Goal: Task Accomplishment & Management: Manage account settings

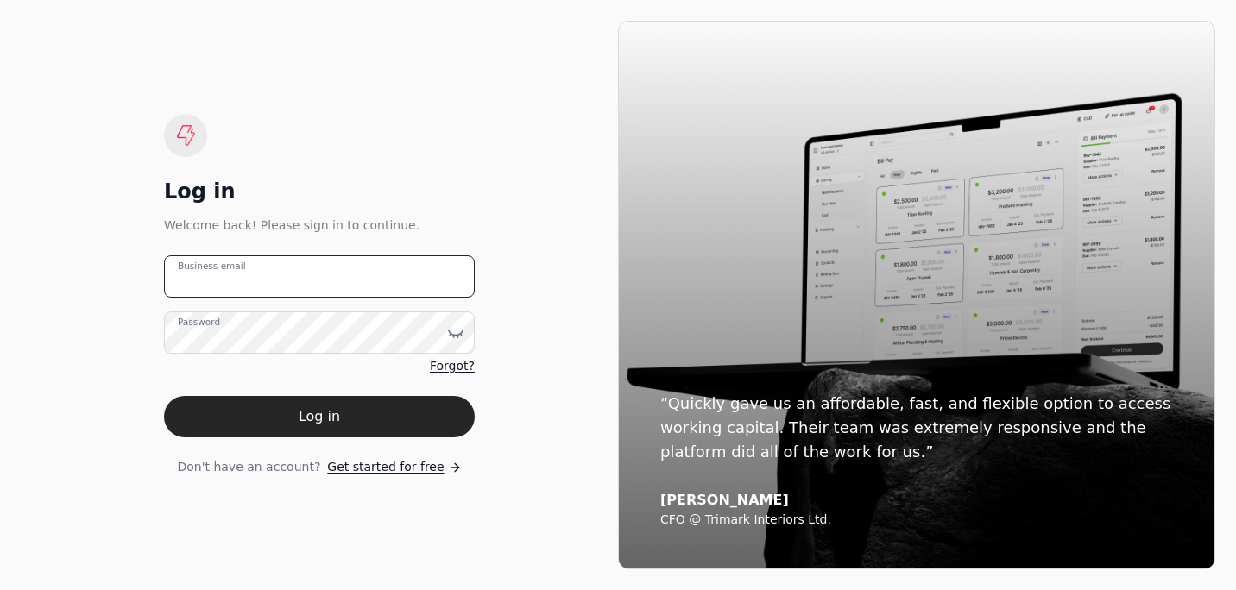
type email "[PERSON_NAME][EMAIL_ADDRESS][DOMAIN_NAME]"
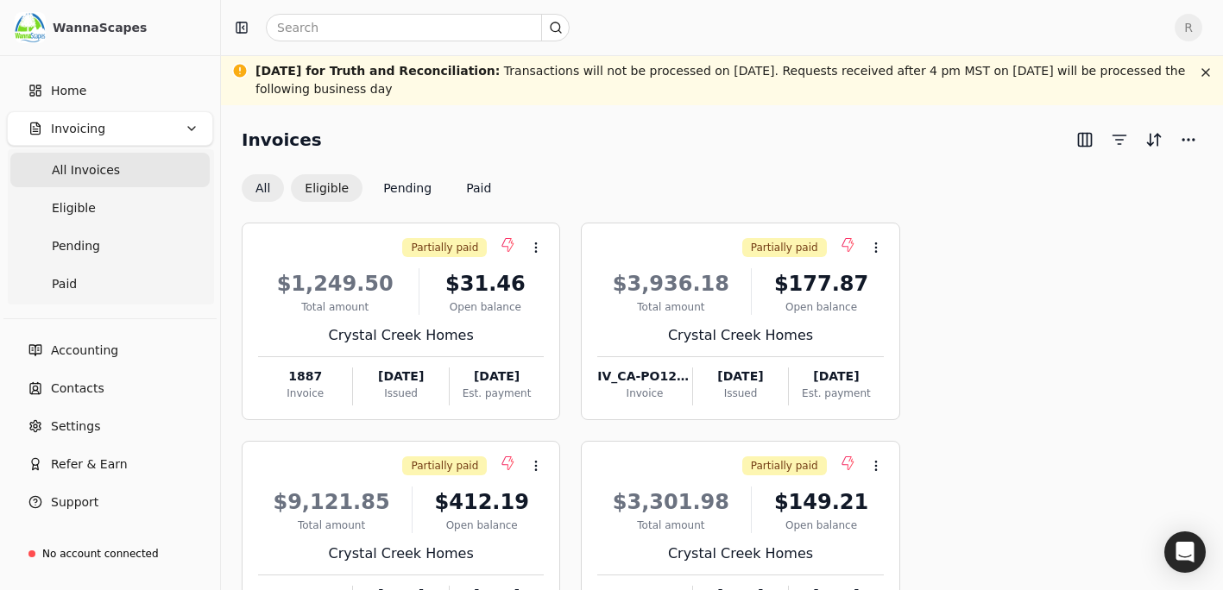
click at [325, 186] on button "Eligible" at bounding box center [327, 188] width 72 height 28
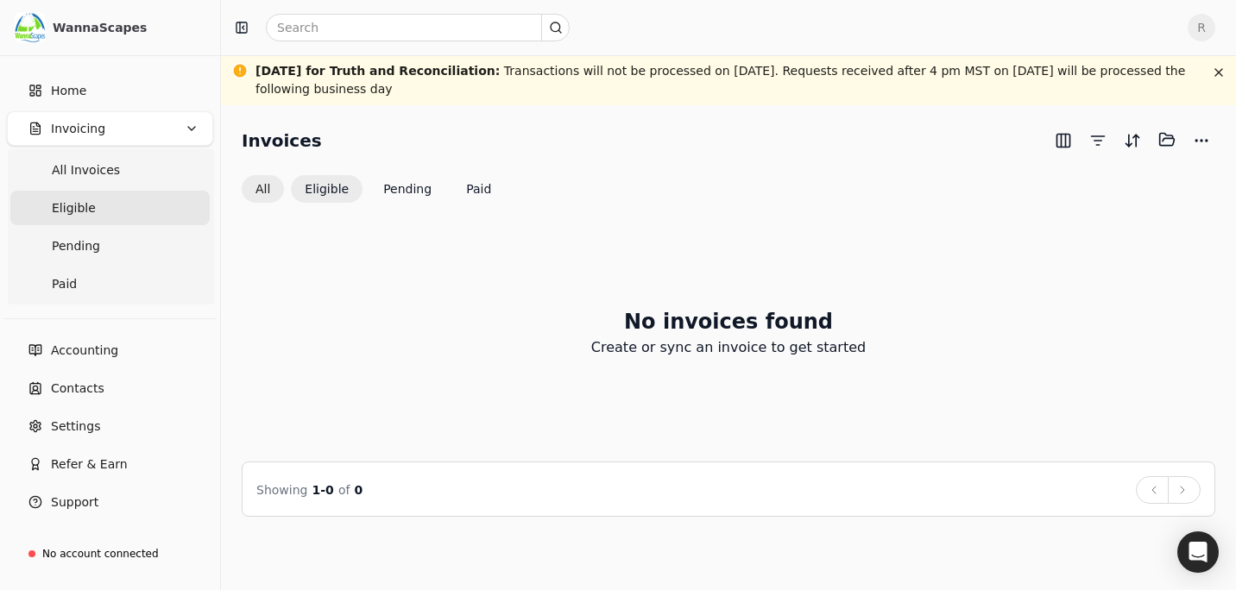
click at [274, 181] on button "All" at bounding box center [263, 189] width 42 height 28
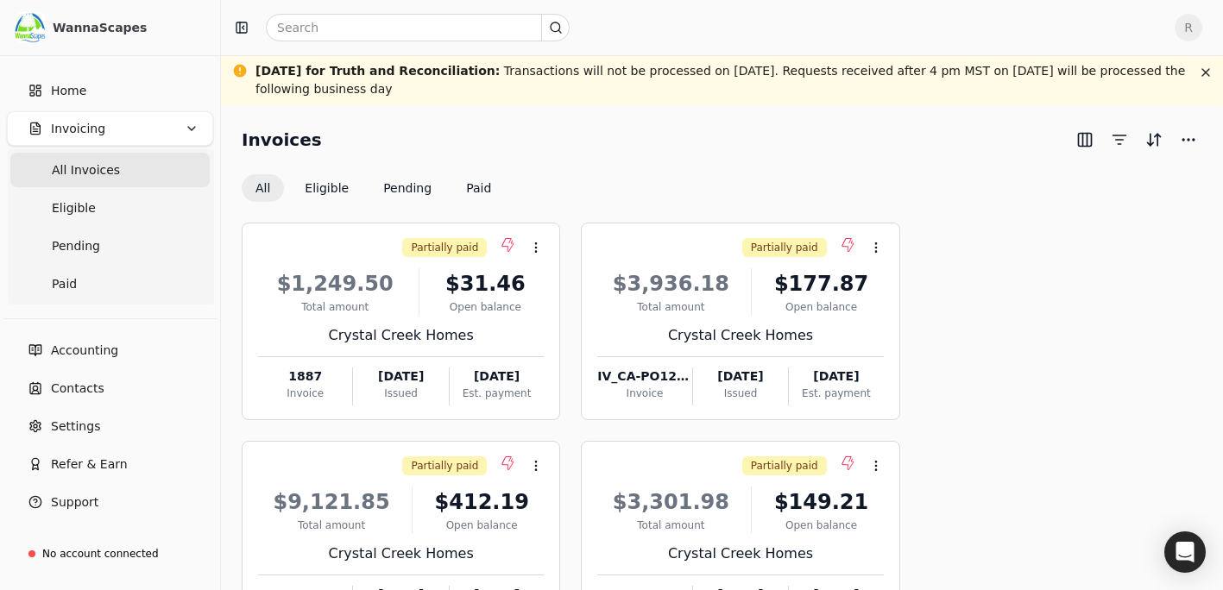
drag, startPoint x: 770, startPoint y: 65, endPoint x: 784, endPoint y: 64, distance: 13.8
click at [770, 65] on div "[DATE] for Truth and Reconciliation : Transactions will not be processed on [DA…" at bounding box center [722, 80] width 933 height 36
click at [83, 169] on span "All Invoices" at bounding box center [86, 170] width 68 height 18
click at [63, 128] on span "Invoicing" at bounding box center [78, 129] width 54 height 18
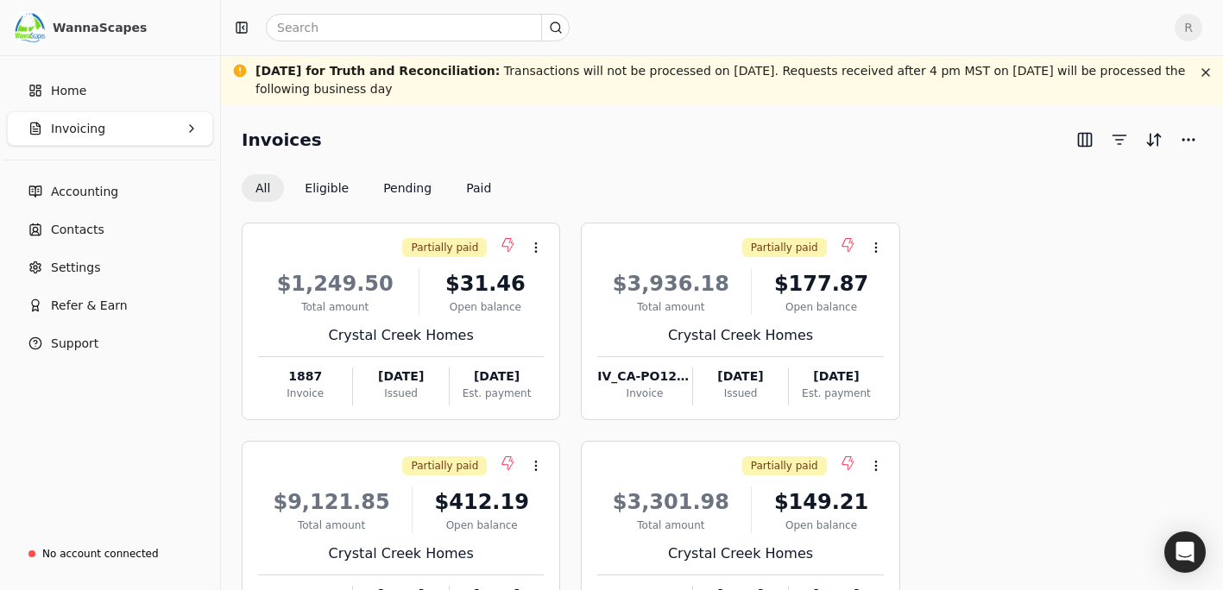
click at [93, 126] on span "Invoicing" at bounding box center [78, 129] width 54 height 18
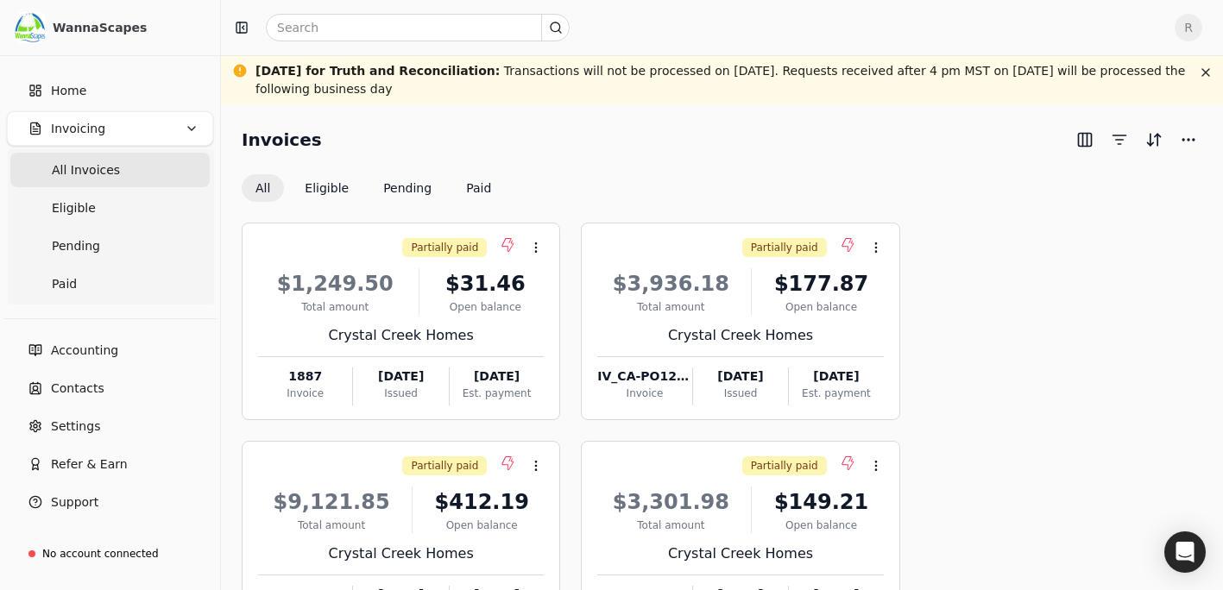
click at [72, 167] on span "All Invoices" at bounding box center [86, 170] width 68 height 18
click at [1209, 73] on button "button" at bounding box center [1206, 72] width 21 height 21
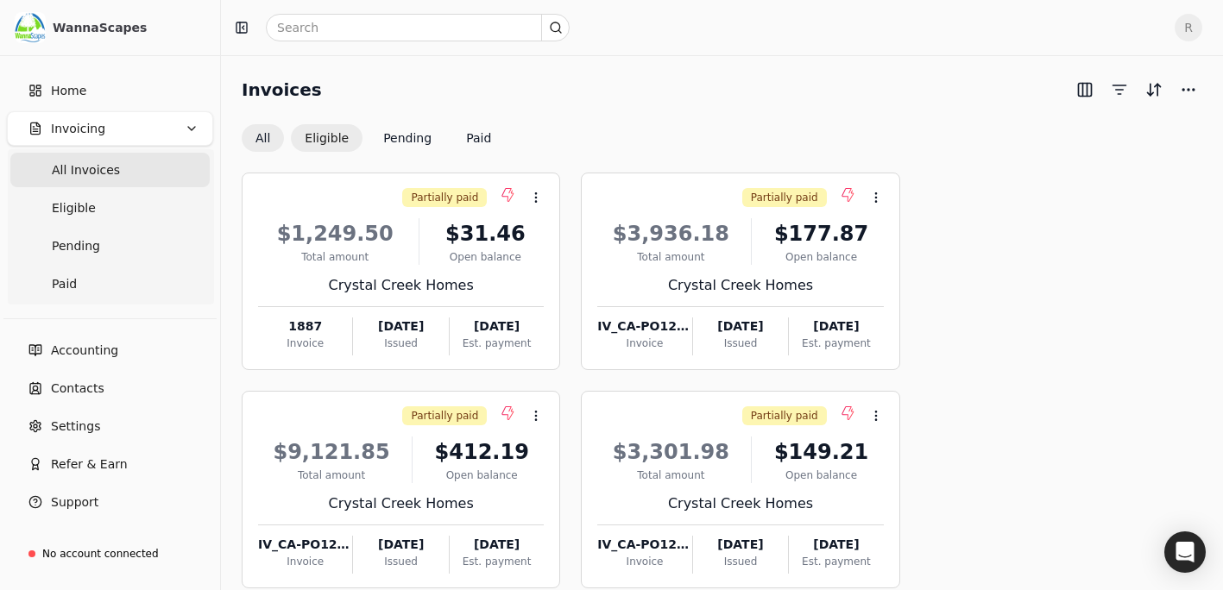
click at [326, 131] on button "Eligible" at bounding box center [327, 138] width 72 height 28
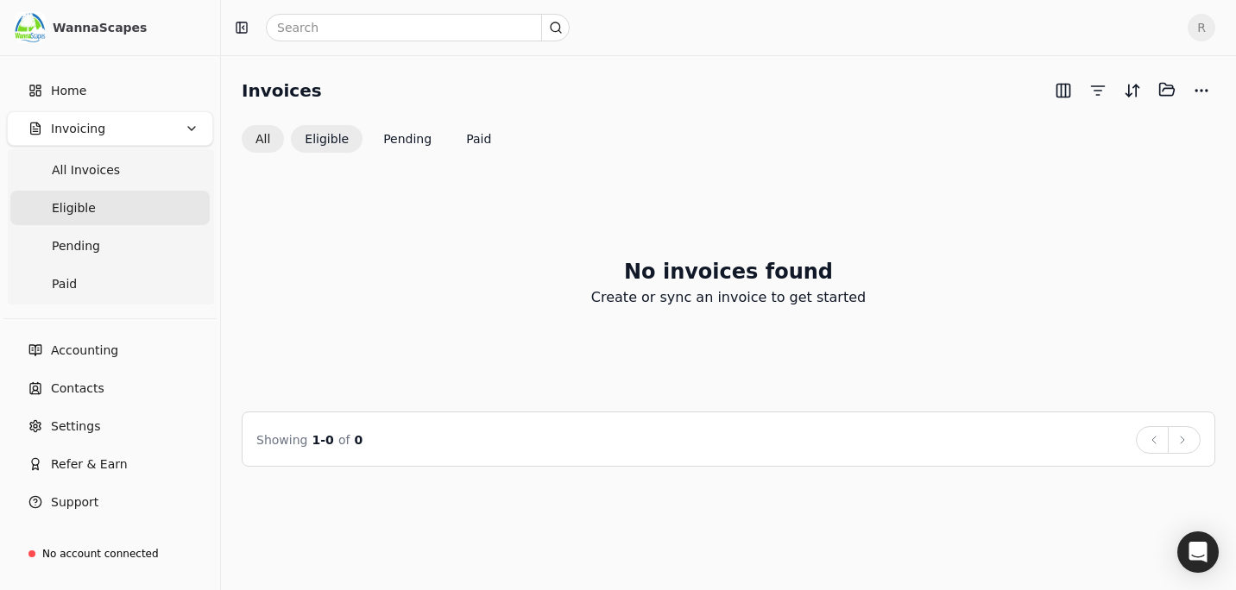
click at [262, 135] on button "All" at bounding box center [263, 139] width 42 height 28
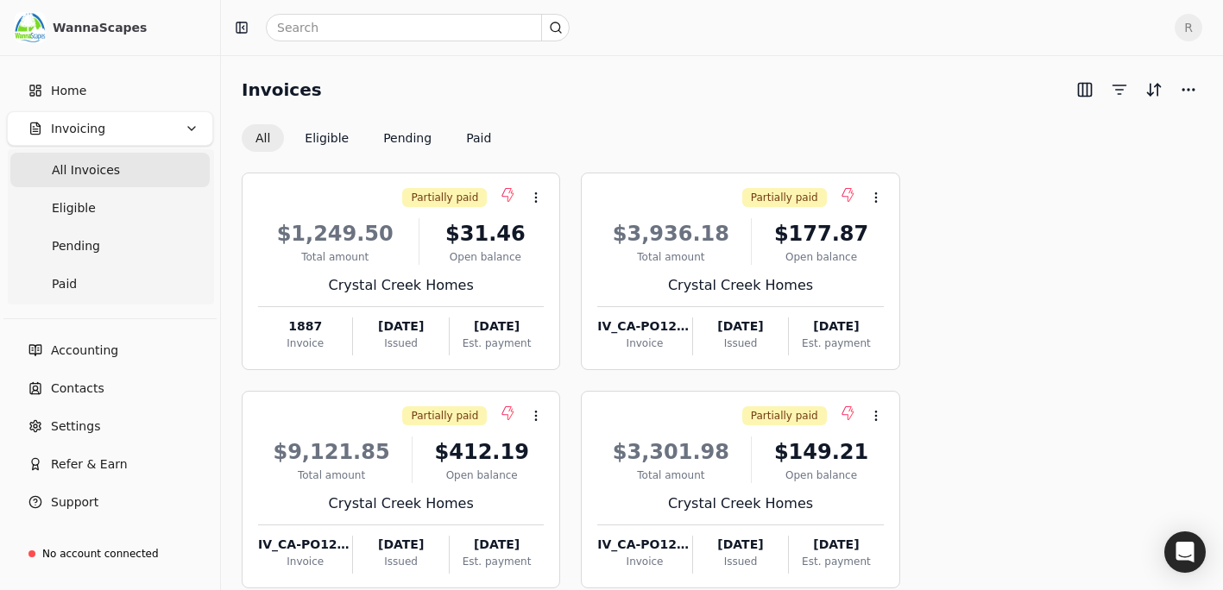
click at [262, 136] on button "All" at bounding box center [263, 138] width 42 height 28
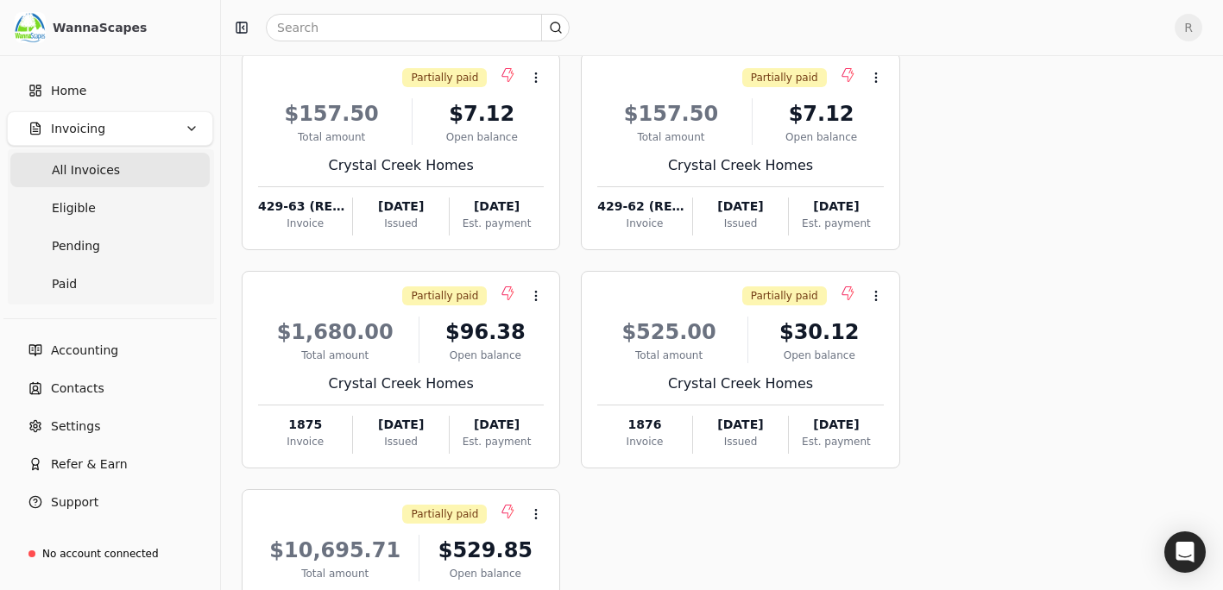
scroll to position [750, 0]
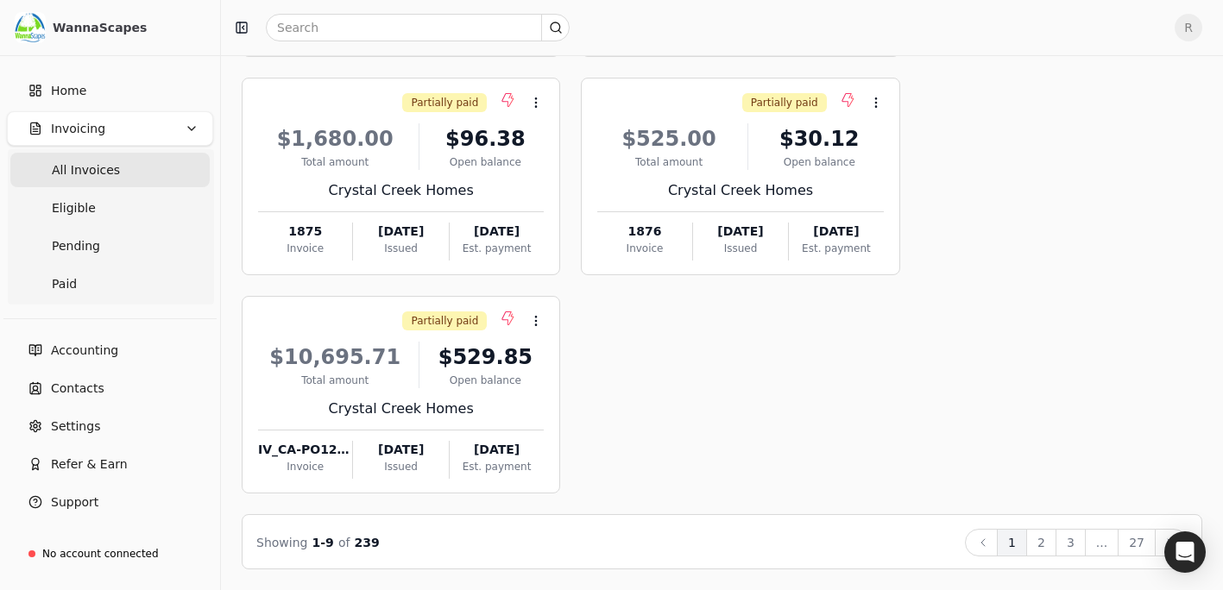
click at [1049, 542] on button "2" at bounding box center [1041, 543] width 30 height 28
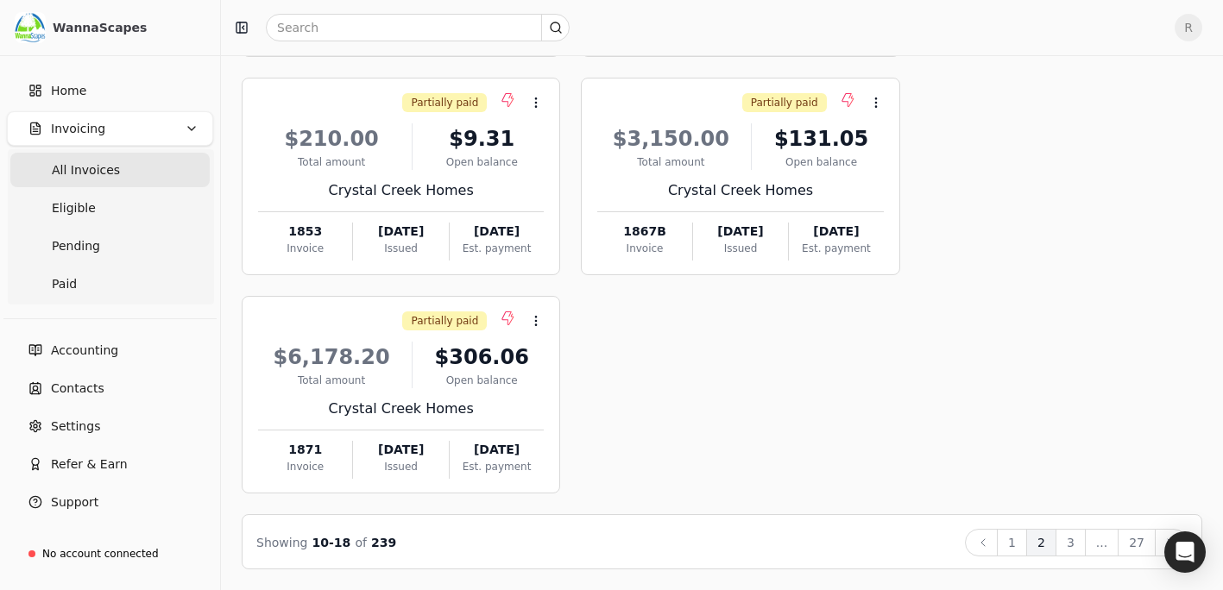
click at [1083, 539] on button "3" at bounding box center [1071, 543] width 30 height 28
click at [1078, 547] on button "4" at bounding box center [1071, 543] width 30 height 28
click at [1078, 541] on button "5" at bounding box center [1071, 543] width 30 height 28
click at [1076, 542] on button "6" at bounding box center [1071, 543] width 30 height 28
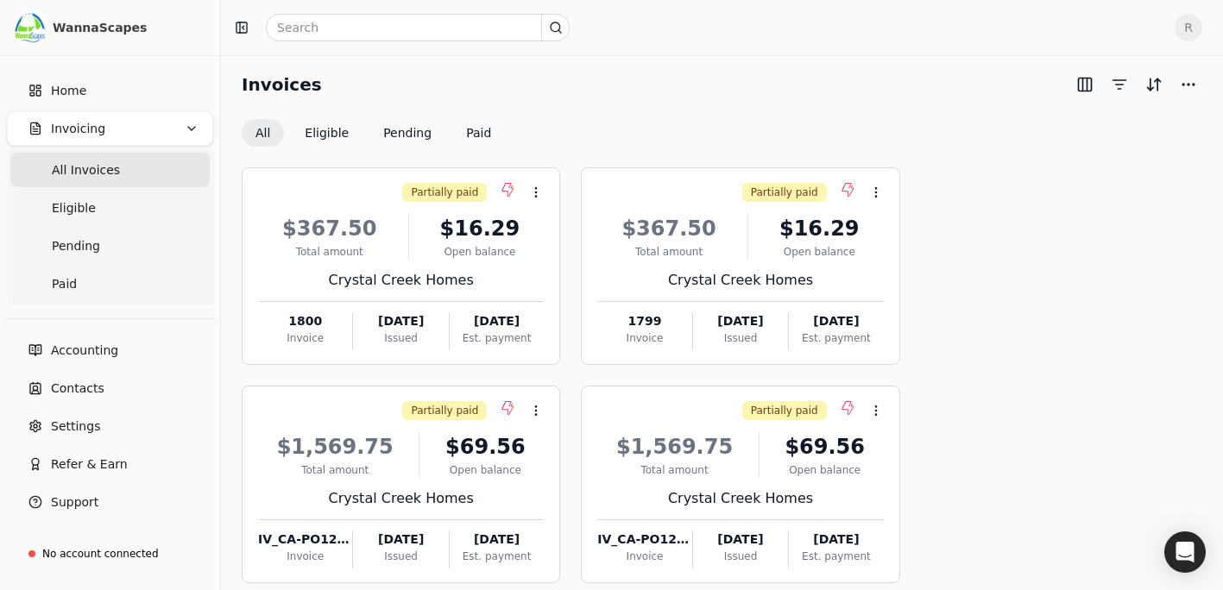
scroll to position [0, 0]
